Goal: Check status

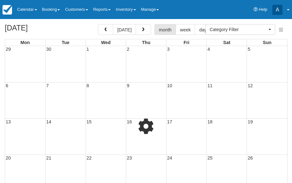
select select
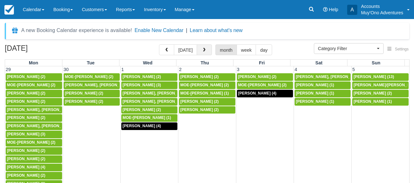
click at [203, 48] on span "button" at bounding box center [204, 50] width 4 height 4
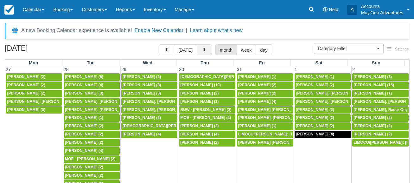
click at [203, 48] on span "button" at bounding box center [204, 50] width 4 height 4
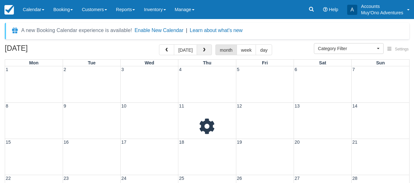
click at [203, 48] on span "button" at bounding box center [204, 50] width 4 height 4
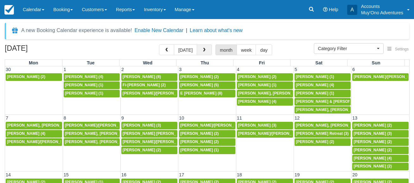
click at [203, 48] on span "button" at bounding box center [204, 50] width 4 height 4
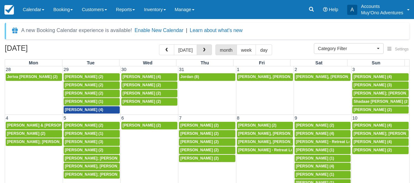
click at [203, 48] on span "button" at bounding box center [204, 50] width 4 height 4
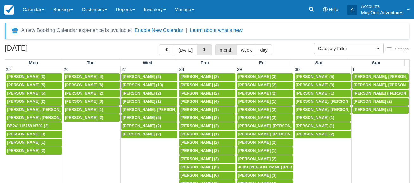
click at [203, 48] on span "button" at bounding box center [204, 50] width 4 height 4
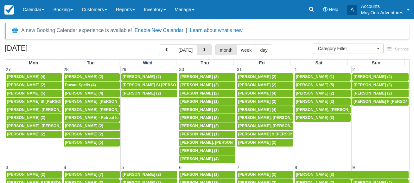
click at [203, 48] on span "button" at bounding box center [204, 50] width 4 height 4
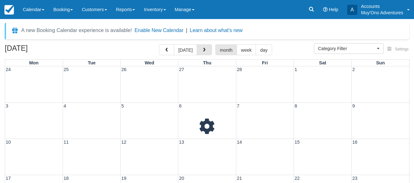
click at [203, 48] on span "button" at bounding box center [204, 50] width 4 height 4
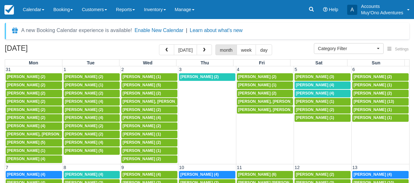
click at [203, 48] on span "button" at bounding box center [204, 50] width 4 height 4
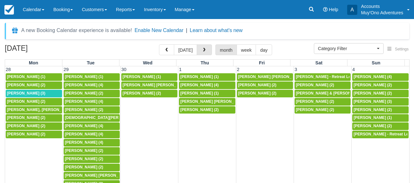
click at [203, 48] on span "button" at bounding box center [204, 50] width 4 height 4
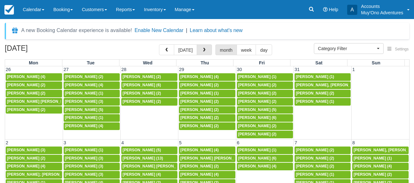
click at [203, 48] on span "button" at bounding box center [204, 50] width 4 height 4
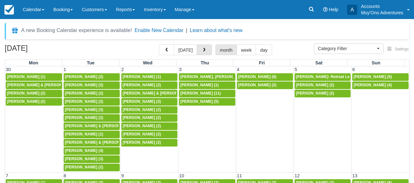
click at [203, 48] on span "button" at bounding box center [204, 50] width 4 height 4
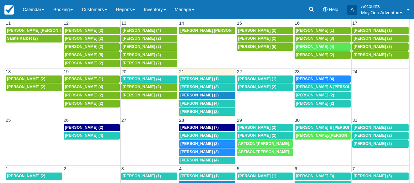
scroll to position [58, 0]
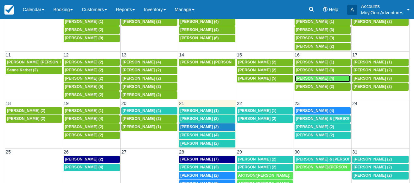
click at [291, 79] on span "[PERSON_NAME] (4)" at bounding box center [315, 78] width 38 height 4
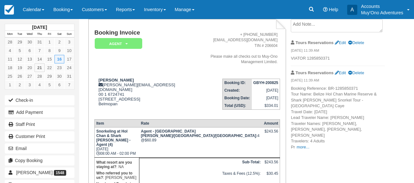
scroll to position [3, 0]
